Goal: Information Seeking & Learning: Learn about a topic

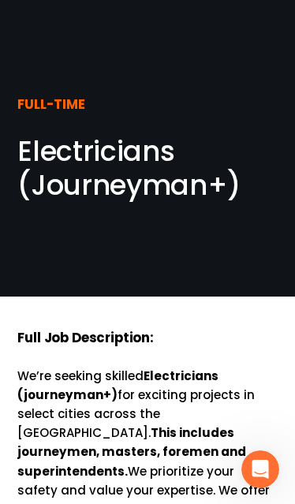
click at [40, 155] on span "Electricians (Journeyman+)" at bounding box center [128, 168] width 222 height 73
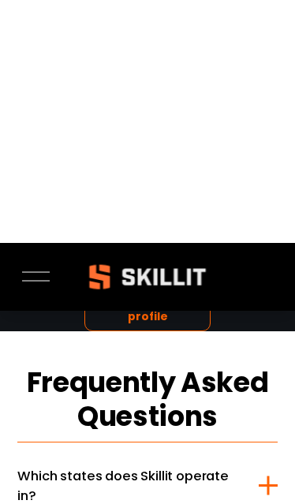
scroll to position [2679, 0]
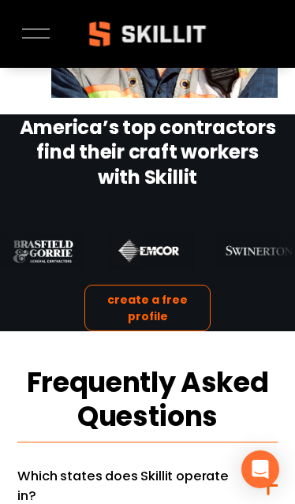
click at [35, 40] on div at bounding box center [36, 34] width 28 height 28
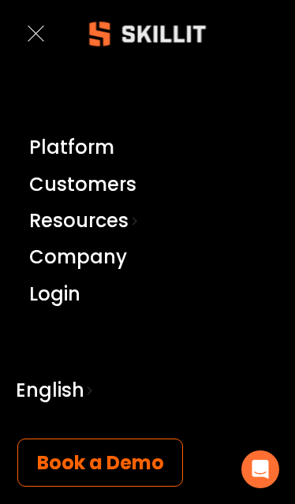
click at [32, 21] on div at bounding box center [36, 34] width 28 height 28
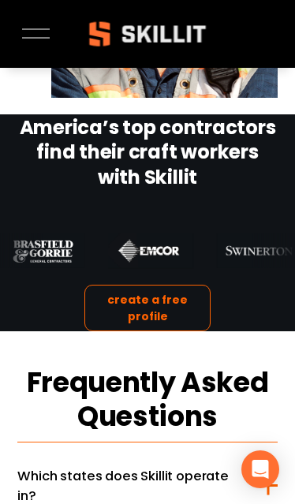
click at [32, 21] on div at bounding box center [36, 34] width 28 height 28
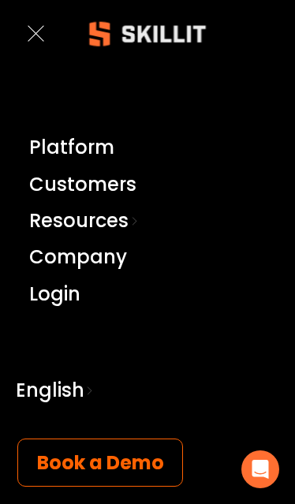
scroll to position [-47, 0]
click at [32, 35] on div at bounding box center [36, 34] width 28 height 28
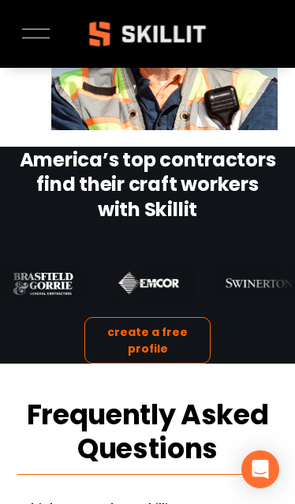
scroll to position [2646, 0]
